Goal: Navigation & Orientation: Find specific page/section

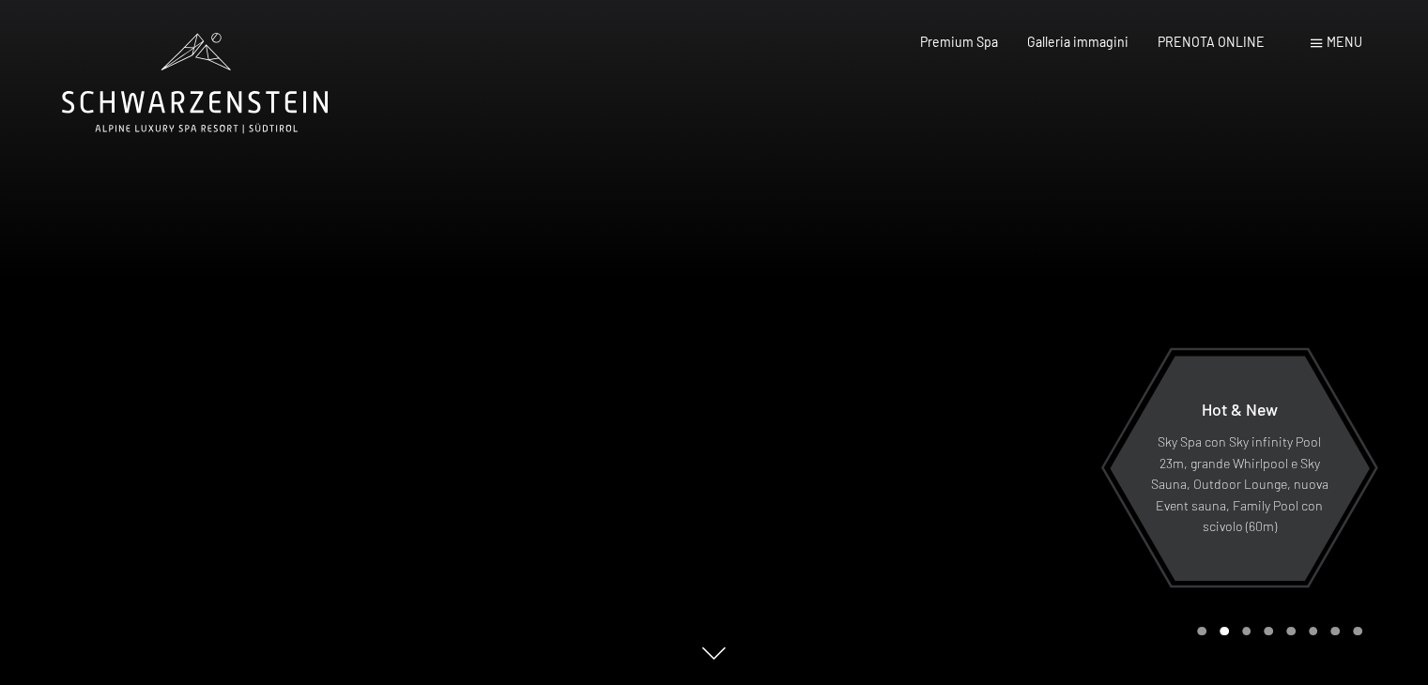
click at [1340, 47] on span "Menu" at bounding box center [1344, 42] width 36 height 16
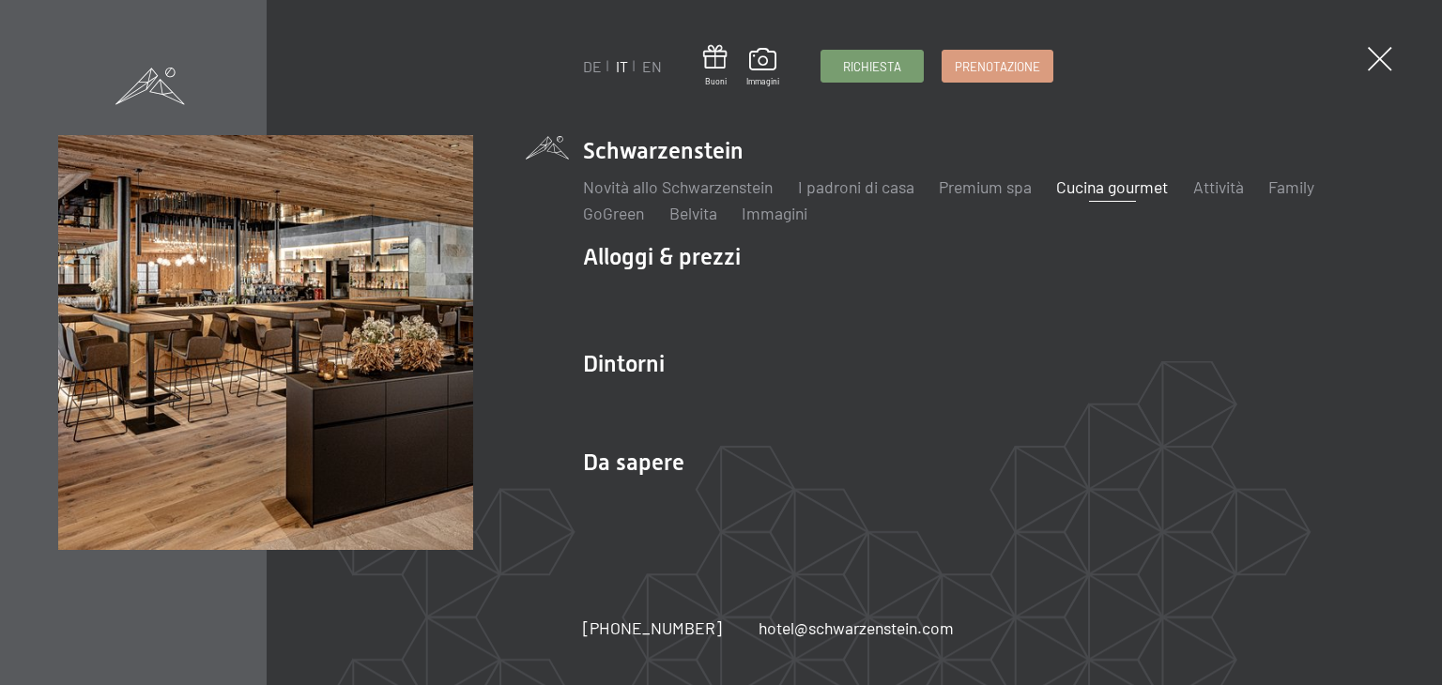
click at [1160, 190] on link "Cucina gourmet" at bounding box center [1112, 186] width 112 height 21
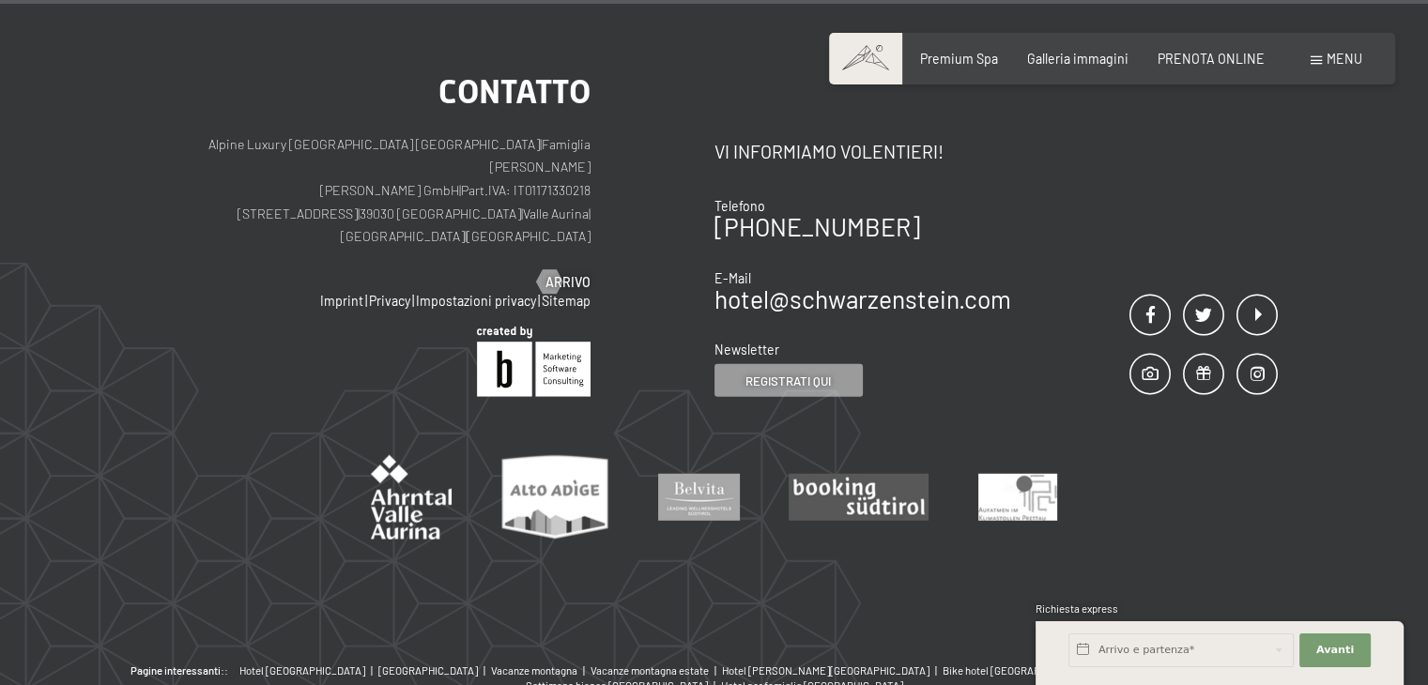
scroll to position [4867, 0]
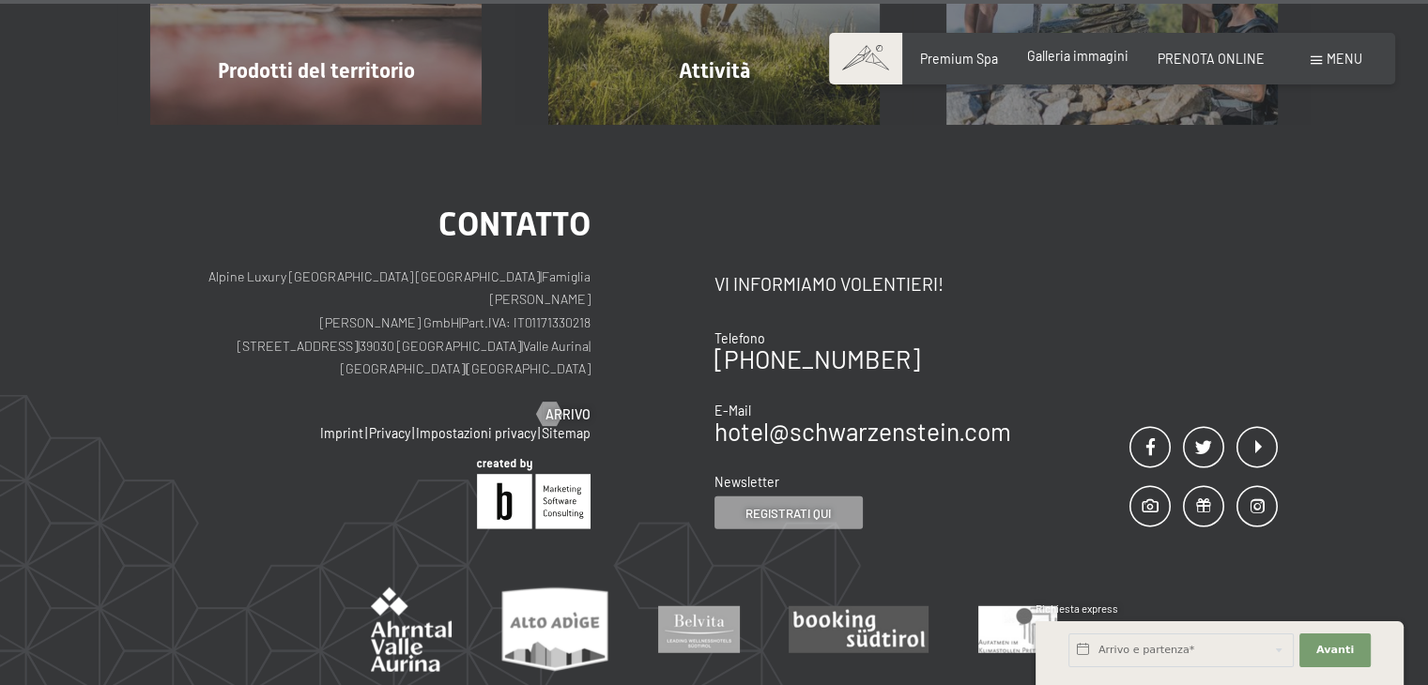
click at [1102, 61] on span "Galleria immagini" at bounding box center [1077, 56] width 101 height 16
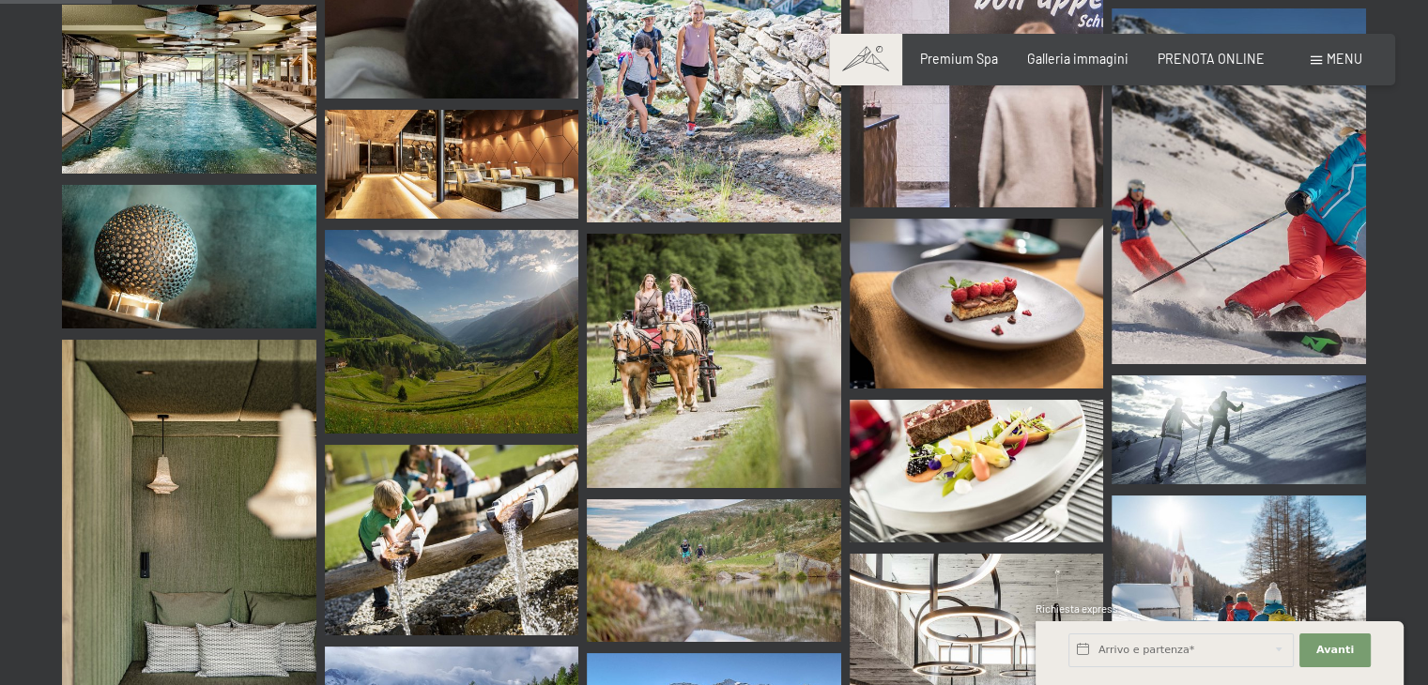
scroll to position [1408, 0]
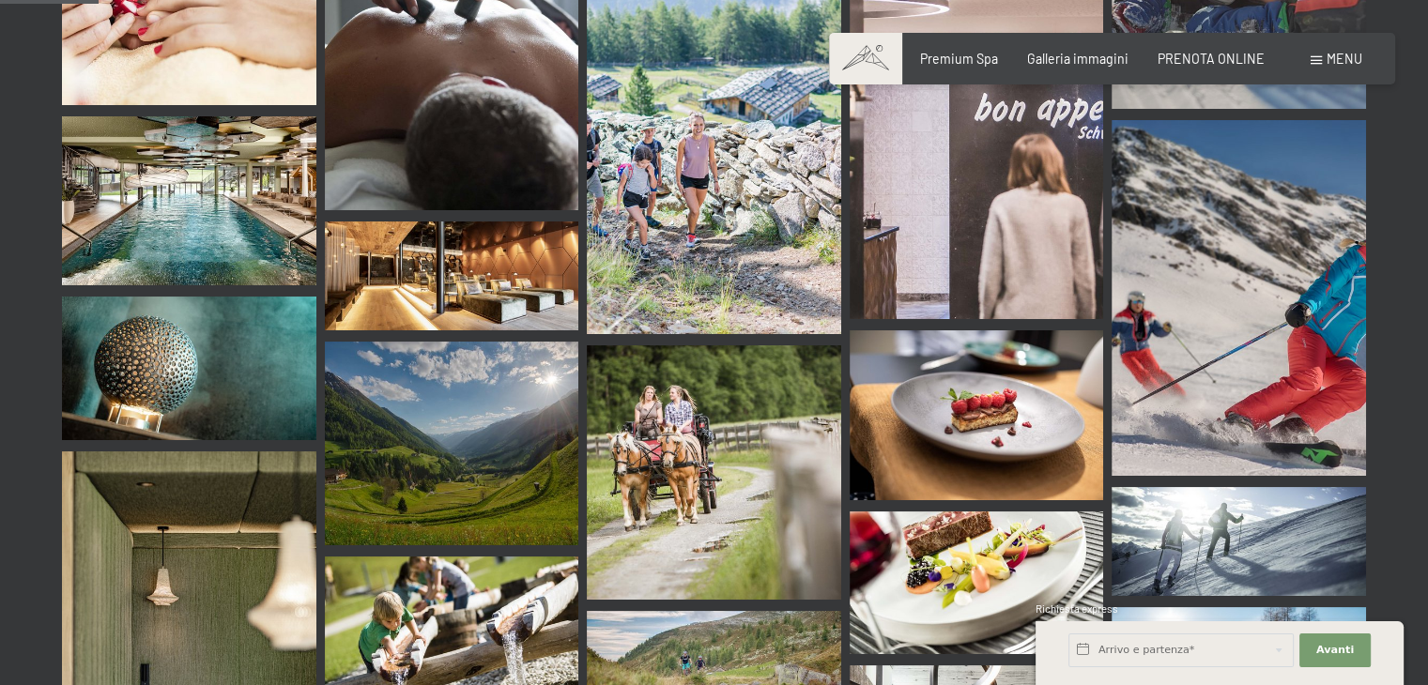
click at [1324, 65] on div "Menu" at bounding box center [1336, 59] width 52 height 19
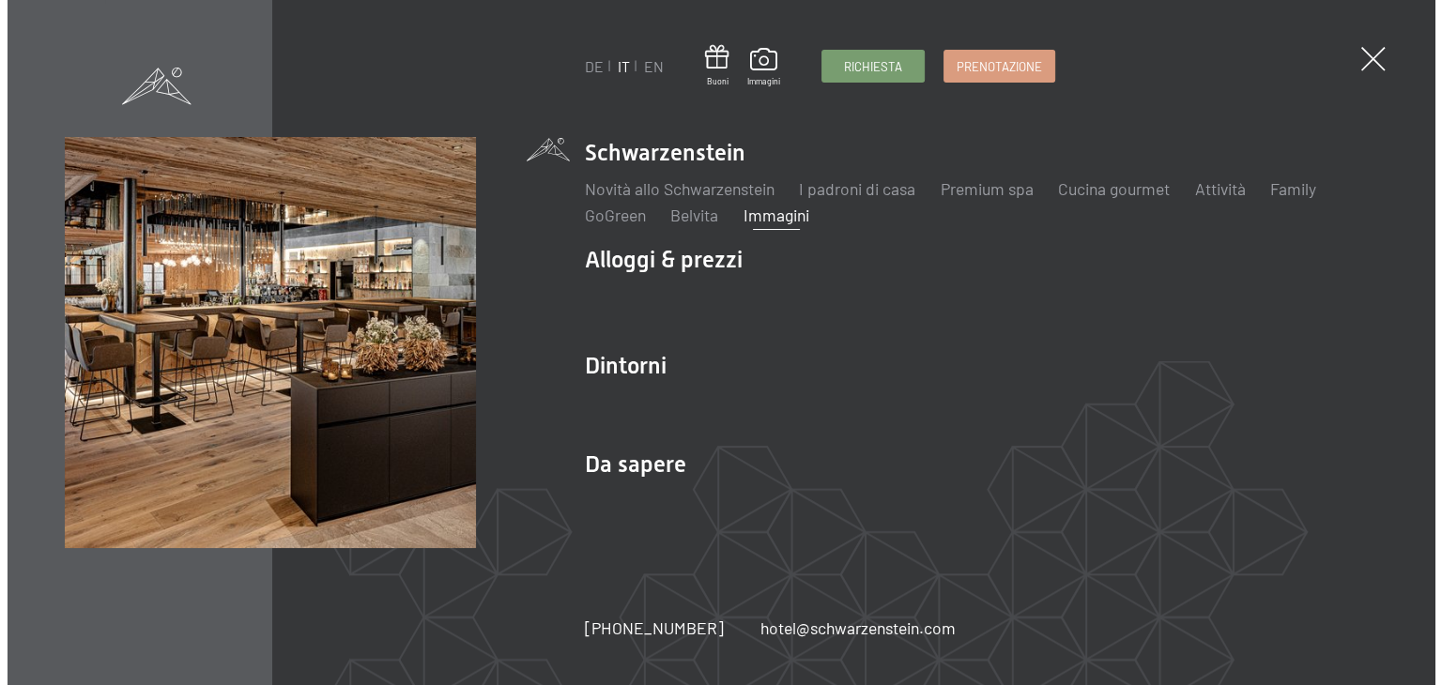
scroll to position [1412, 0]
